Goal: Information Seeking & Learning: Find specific fact

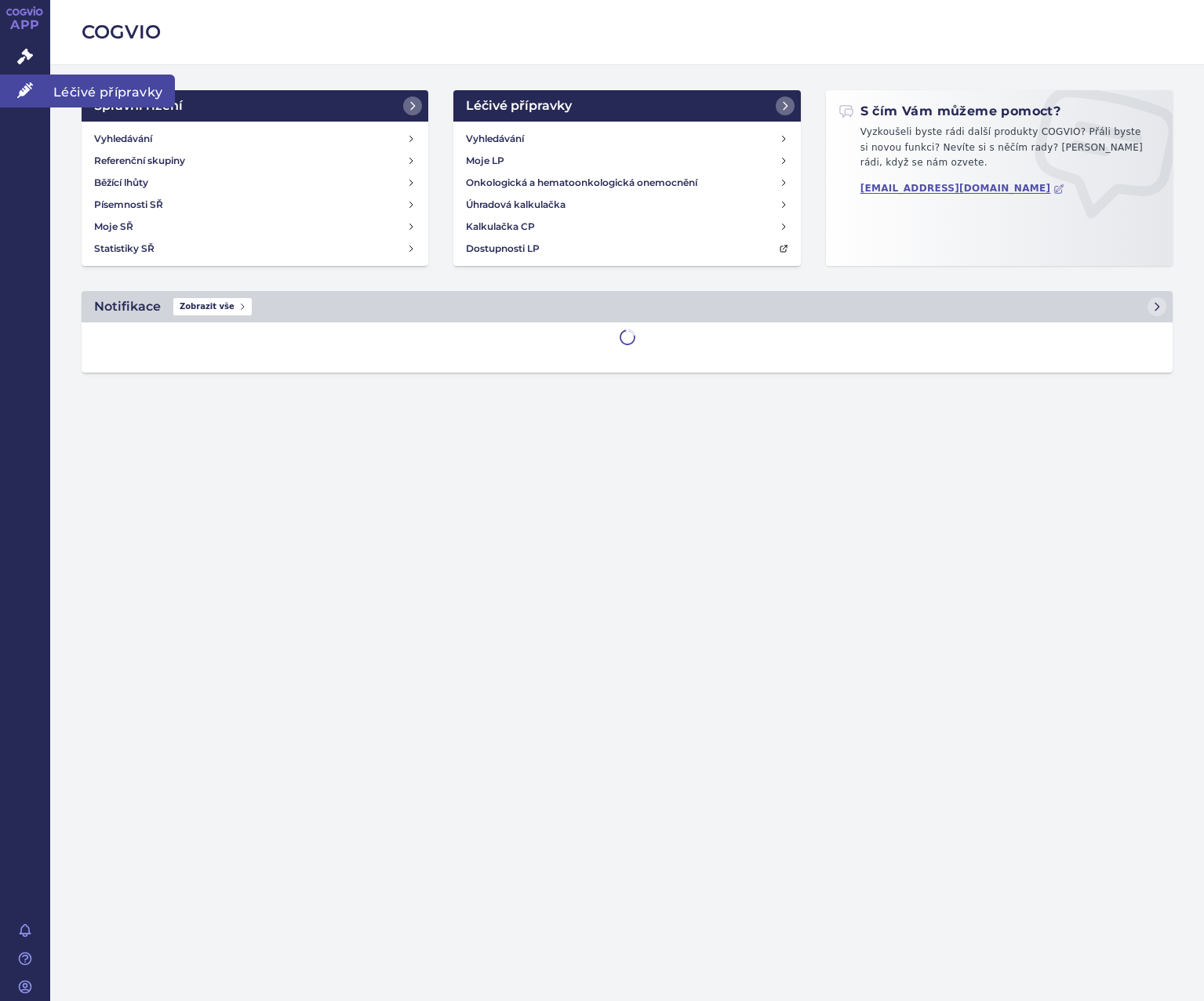
click at [43, 95] on link "Léčivé přípravky" at bounding box center [25, 91] width 50 height 33
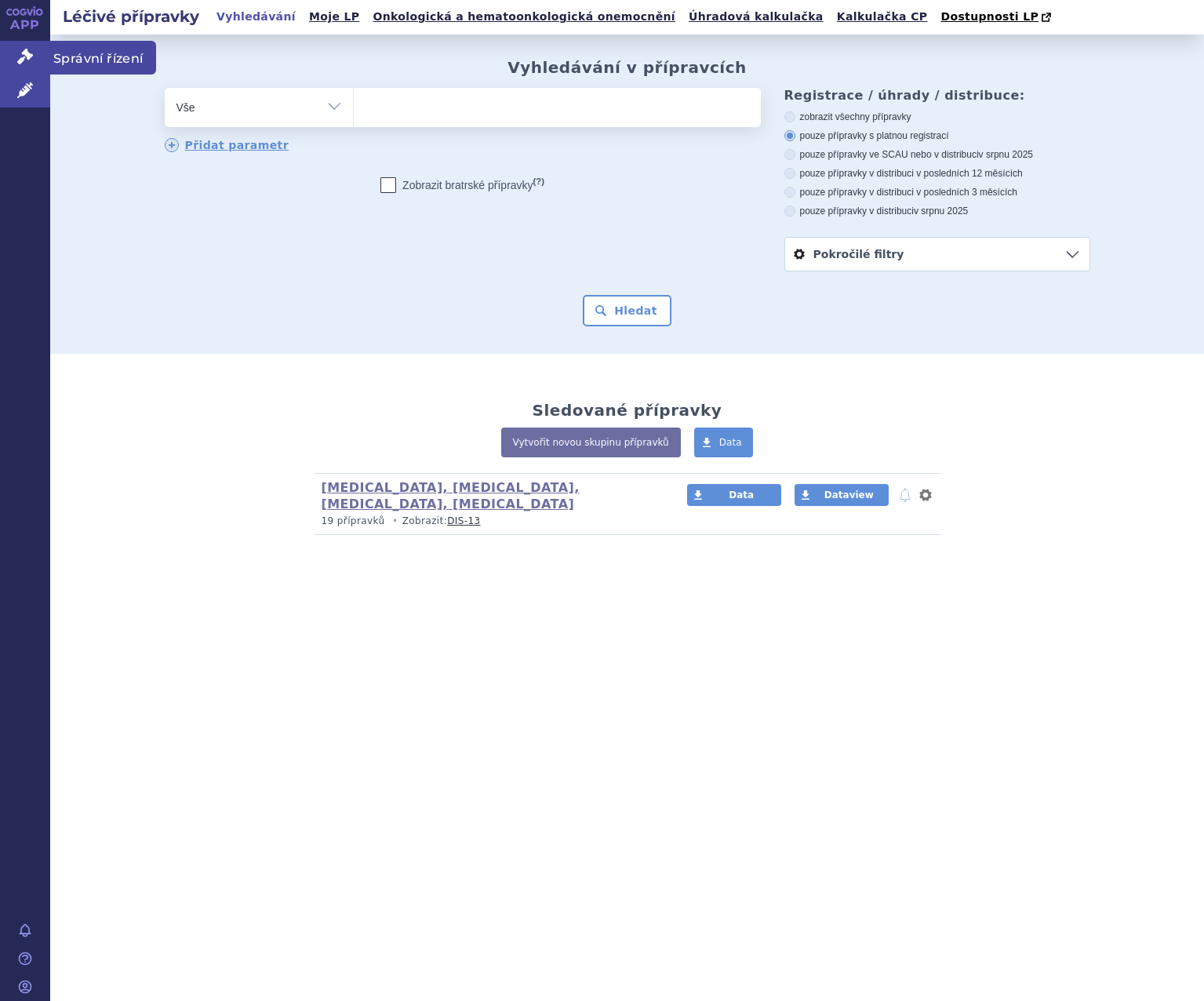
click at [39, 48] on link "Správní řízení" at bounding box center [25, 58] width 50 height 33
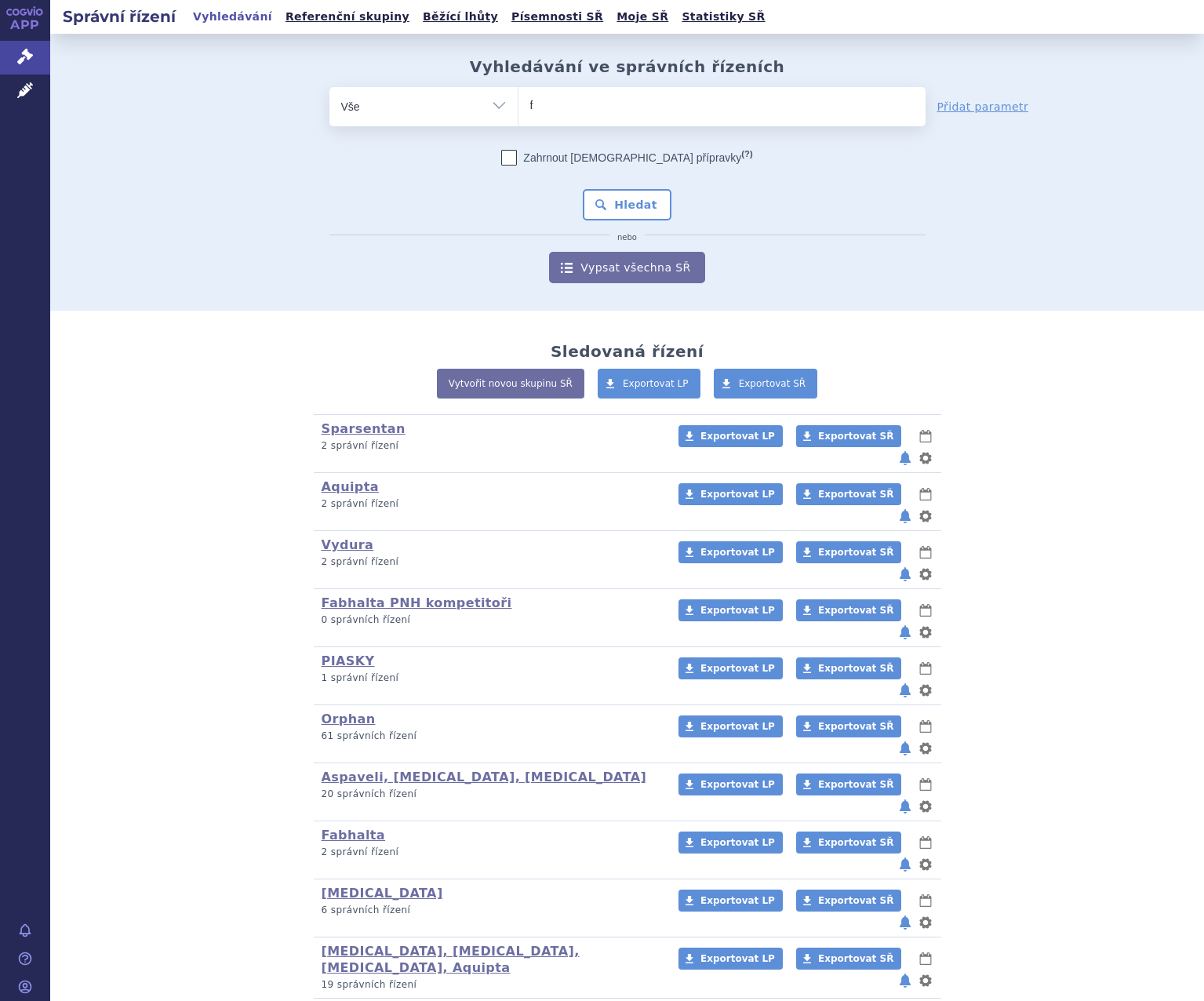
type input "fa"
type input "fab"
type input "fabha"
type input "fabhalta"
select select "fabhalta"
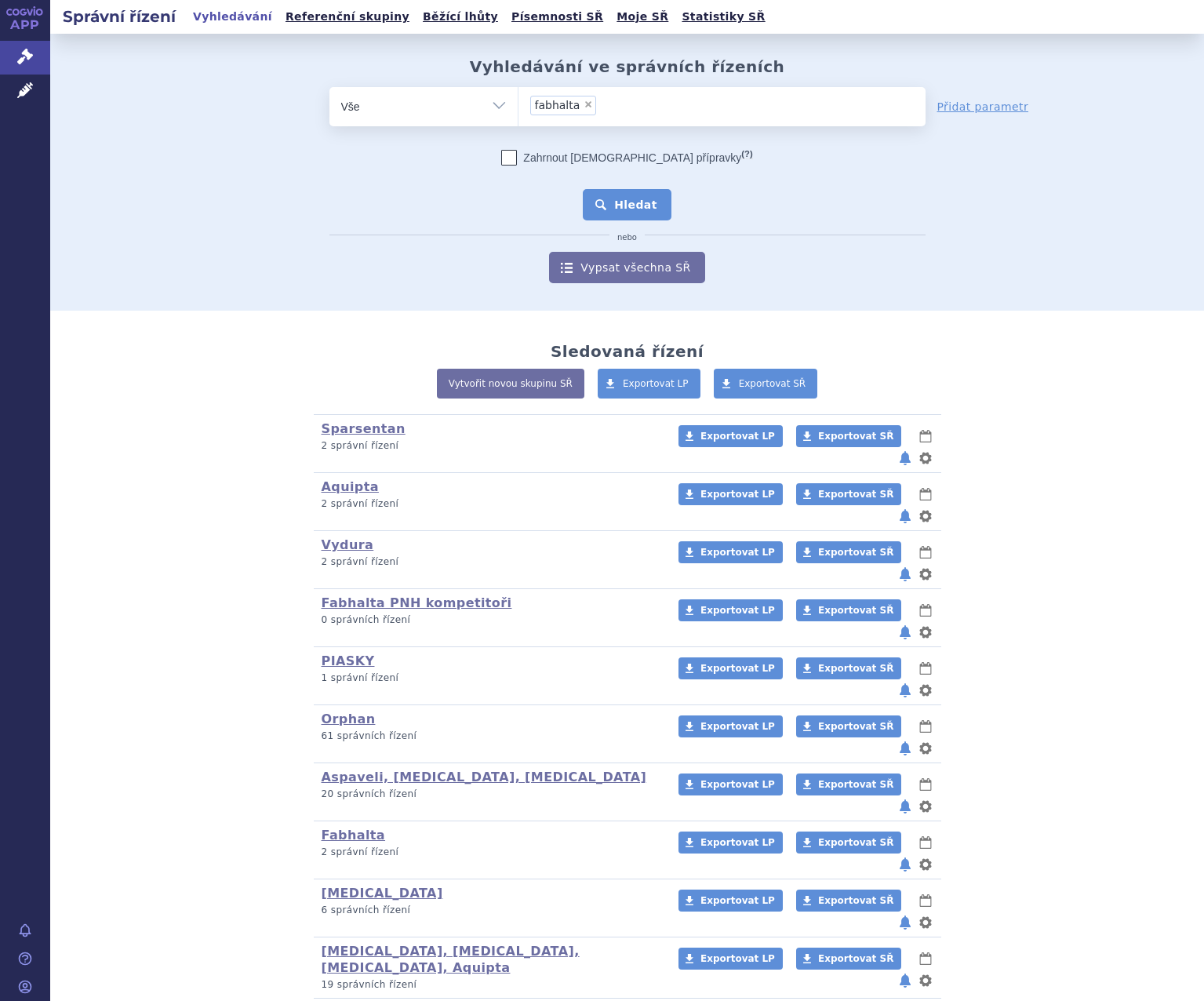
click at [630, 204] on button "Hledat" at bounding box center [627, 205] width 88 height 32
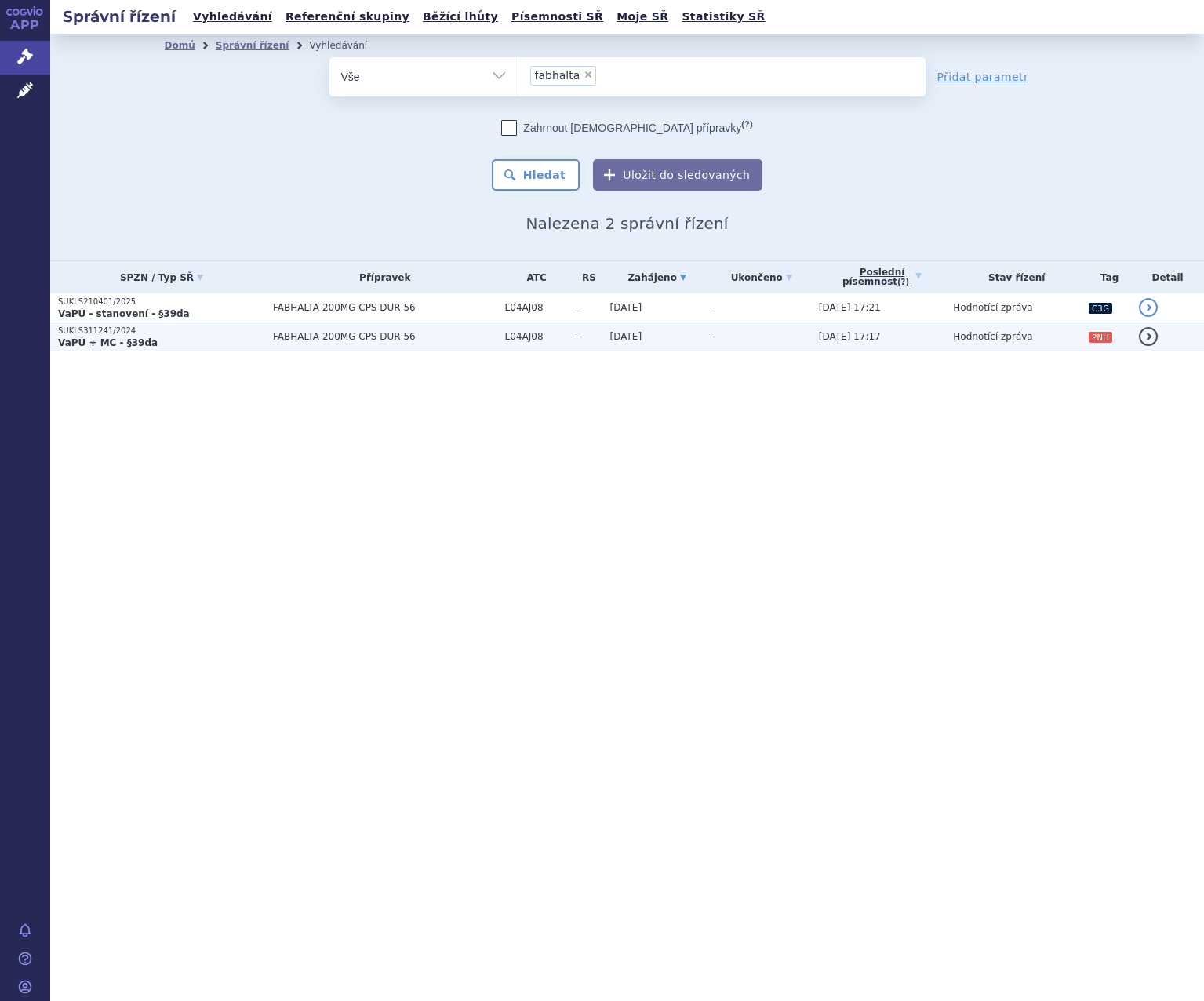
click at [349, 330] on td "FABHALTA 200MG CPS DUR 56" at bounding box center [381, 337] width 232 height 29
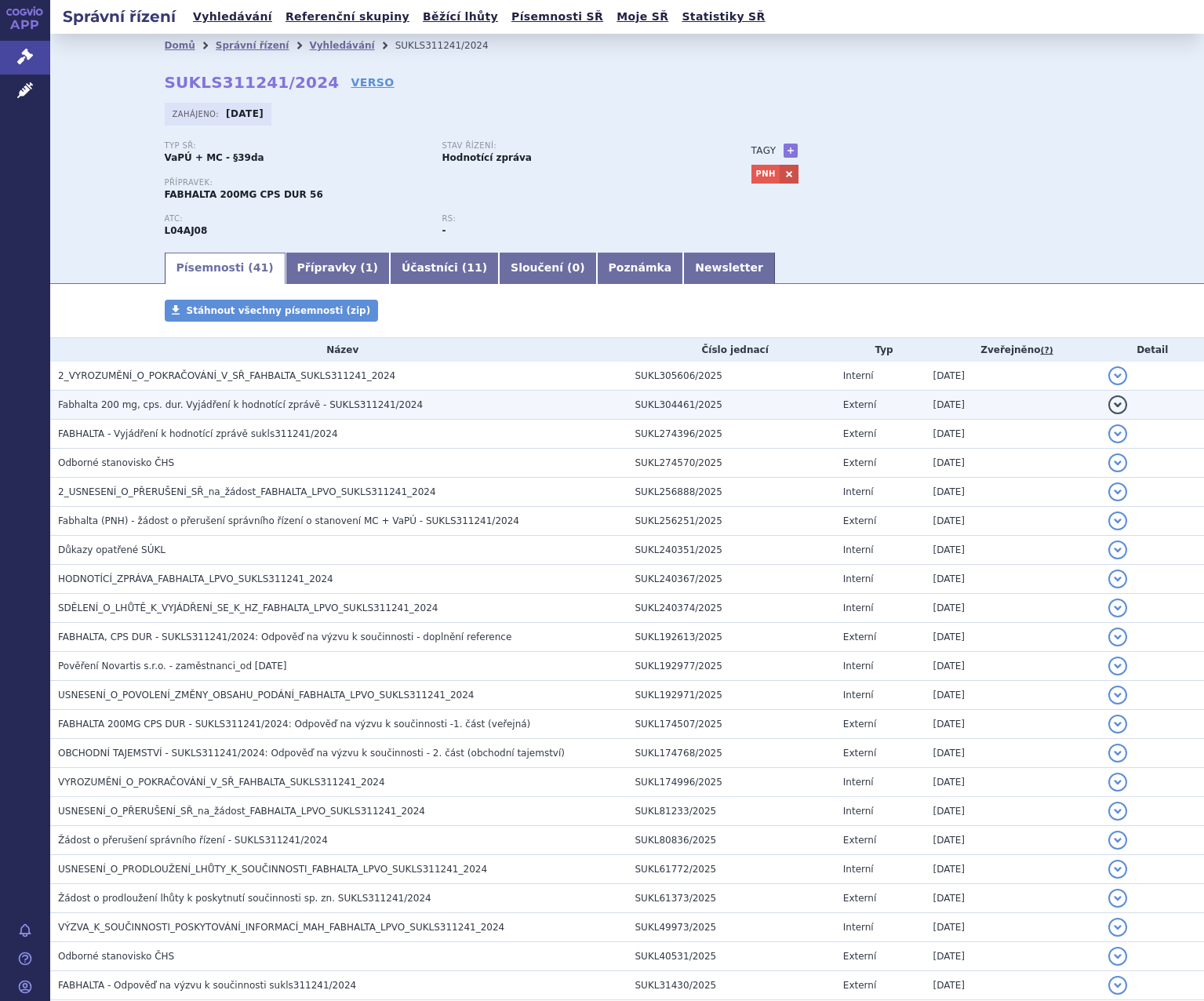
click at [295, 404] on span "Fabhalta 200 mg, cps. dur. Vyjádření k hodnotící zprávě - SUKLS311241/2024" at bounding box center [240, 405] width 364 height 11
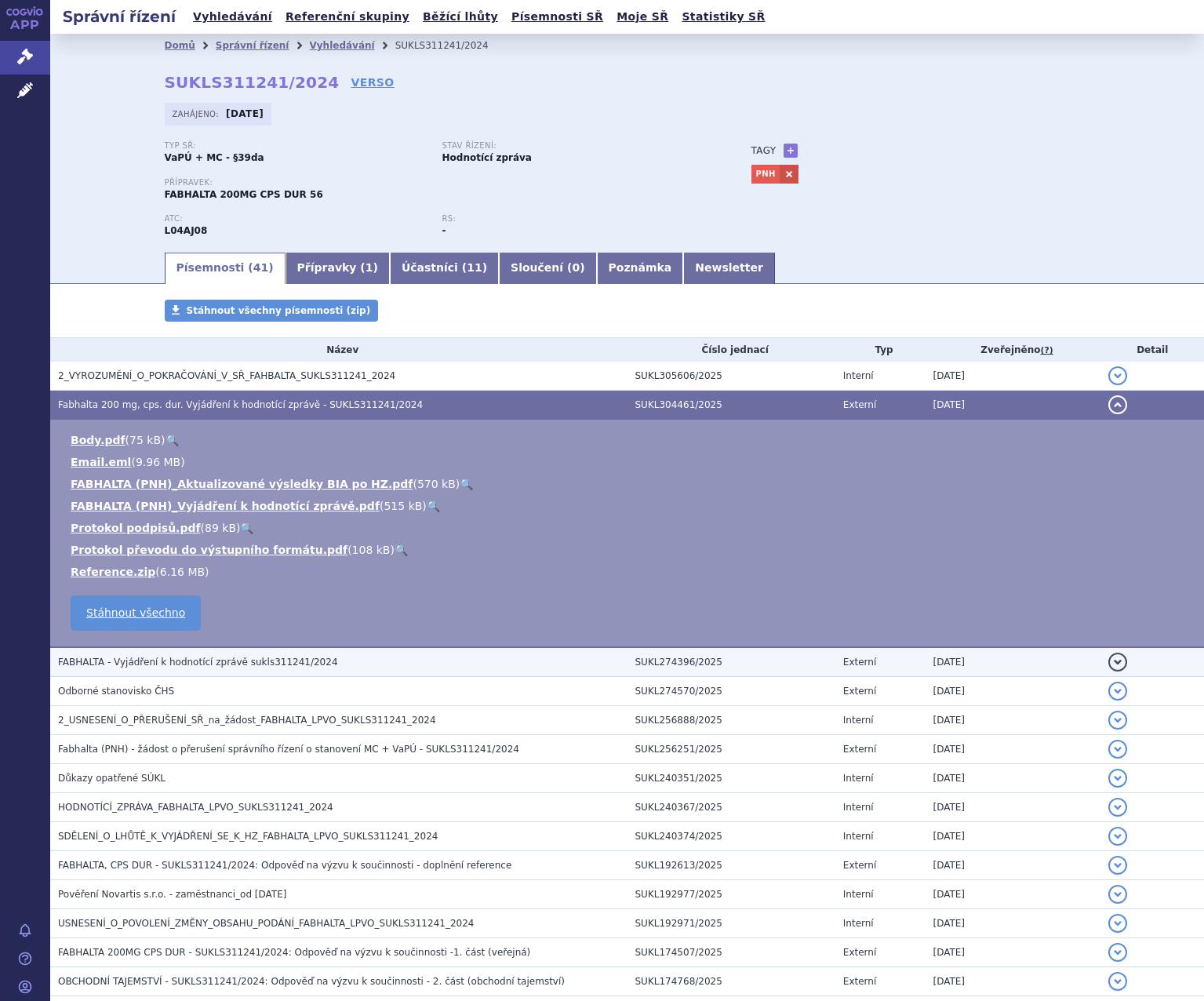
click at [268, 656] on span "FABHALTA - Vyjádření k hodnotící zprávě sukls311241/2024" at bounding box center [198, 661] width 280 height 11
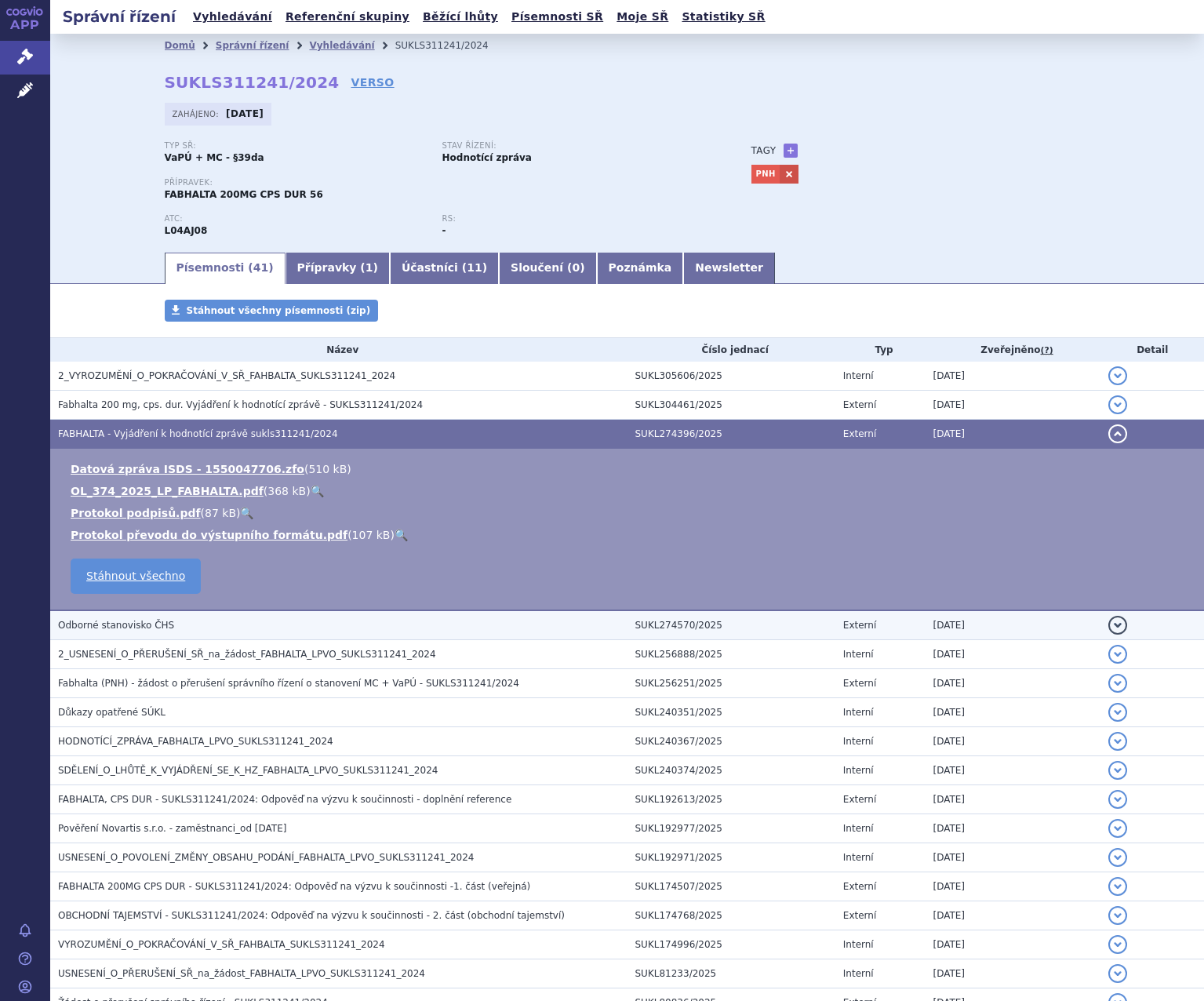
click at [283, 621] on h3 "Odborné stanovisko ČHS" at bounding box center [343, 625] width 569 height 16
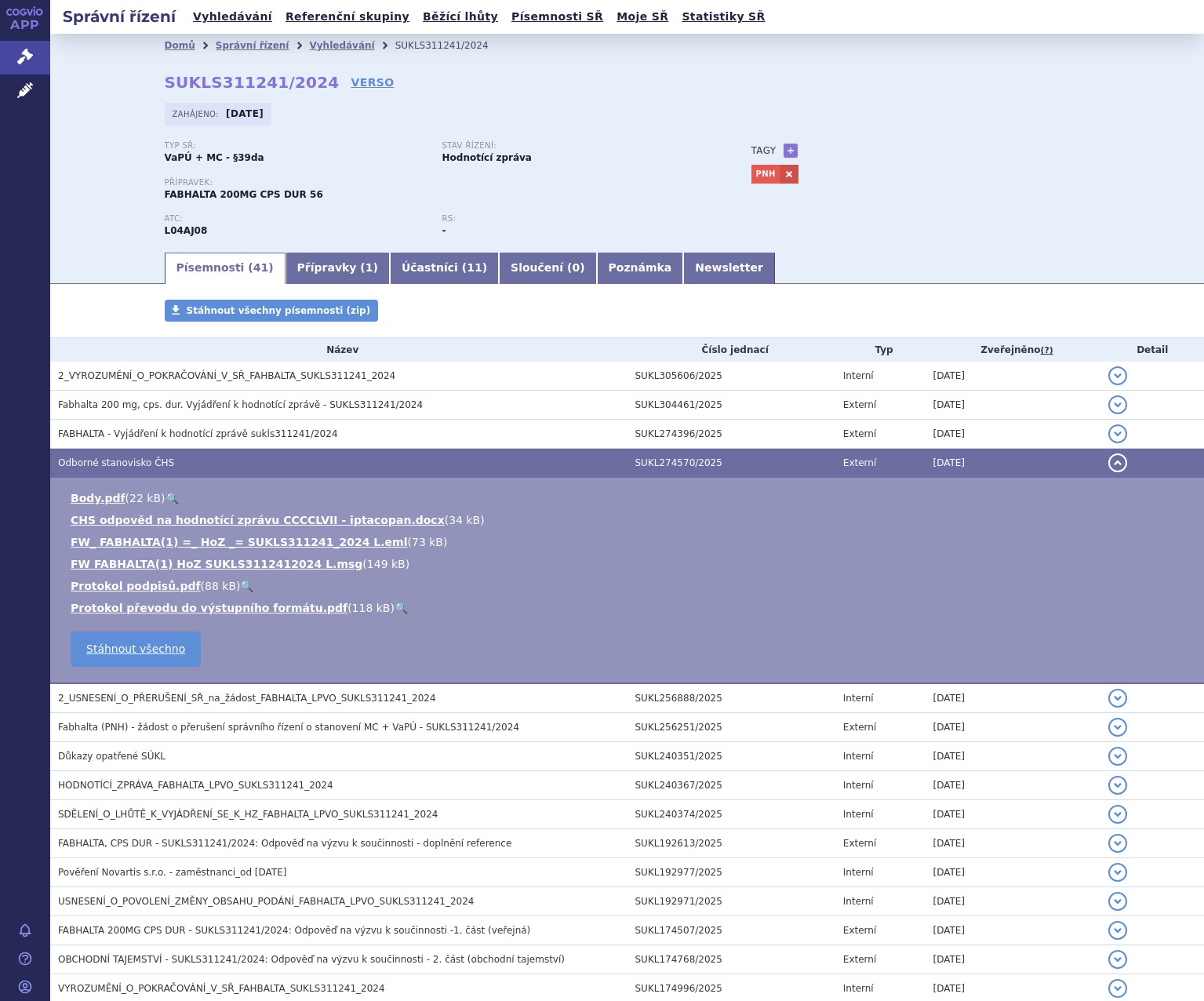
click at [172, 498] on li "Body.pdf ( 22 kB ) 🔍" at bounding box center [630, 498] width 1118 height 16
click at [165, 495] on link "🔍" at bounding box center [172, 498] width 13 height 13
click at [319, 533] on ul "Body.pdf ( 22 kB ) 🔍 CHS odpověd na hodnotící zprávu CCCCLVII - iptacopan.docx …" at bounding box center [627, 553] width 1122 height 126
click at [315, 539] on link "FW_ FABHALTA(1) =_ HoZ _= SUKLS311241_2024 L.eml" at bounding box center [239, 542] width 338 height 13
click at [273, 563] on link "FW FABHALTA(1) HoZ SUKLS3112412024 L.msg" at bounding box center [217, 564] width 292 height 13
